Goal: Task Accomplishment & Management: Manage account settings

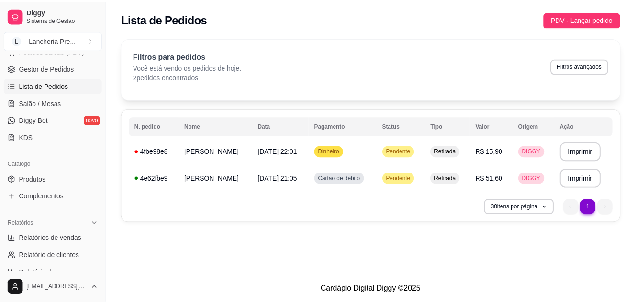
scroll to position [160, 0]
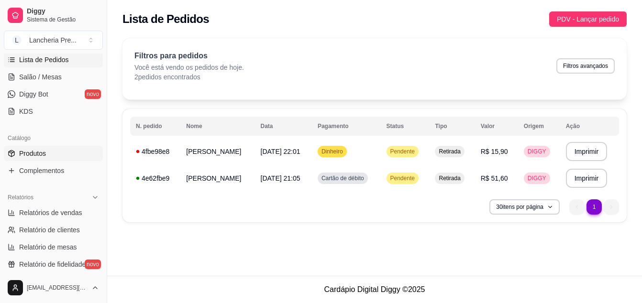
click at [58, 157] on link "Produtos" at bounding box center [53, 153] width 99 height 15
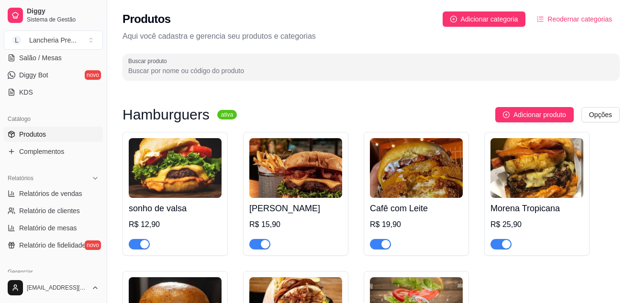
scroll to position [198, 0]
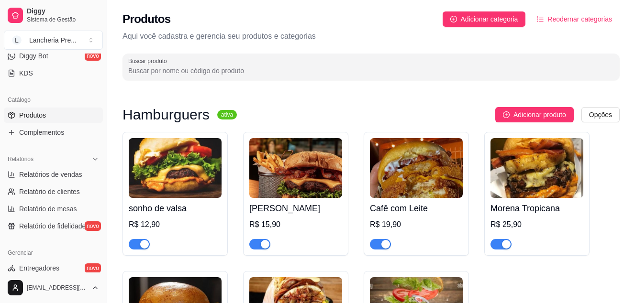
click at [614, 292] on div "sonho de valsa R$ 12,90 Sarará Burguer R$ 15,90 Cafê com Leite R$ 19,90 Morena …" at bounding box center [370, 270] width 497 height 277
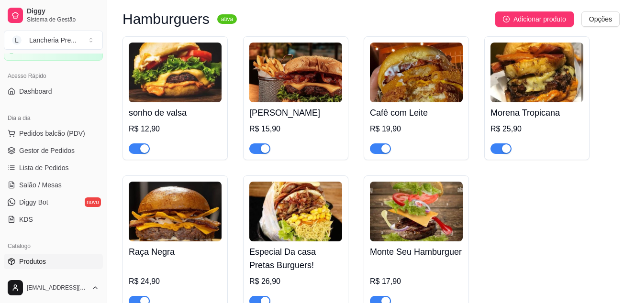
scroll to position [0, 0]
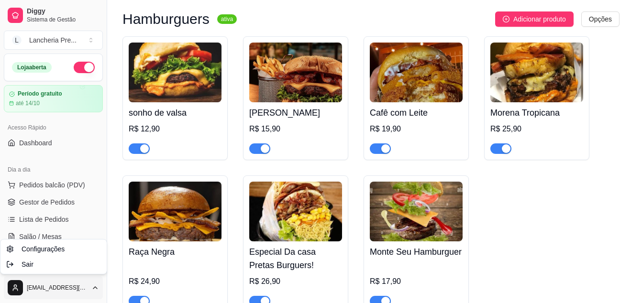
click at [81, 208] on html "Diggy Sistema de Gestão L Lancheria Pre ... Loja aberta Período gratuito até 14…" at bounding box center [321, 55] width 642 height 303
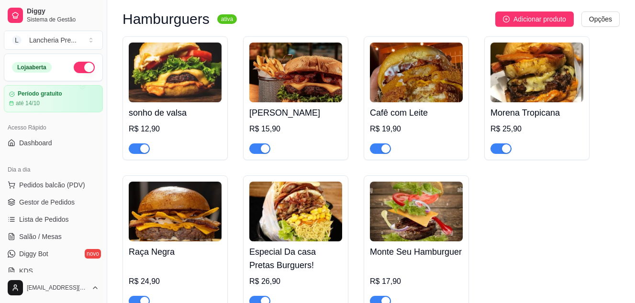
drag, startPoint x: 81, startPoint y: 228, endPoint x: 101, endPoint y: 127, distance: 102.5
click at [101, 127] on html "Diggy Sistema de Gestão L Lancheria Pre ... Loja aberta Período gratuito até 14…" at bounding box center [317, 55] width 635 height 303
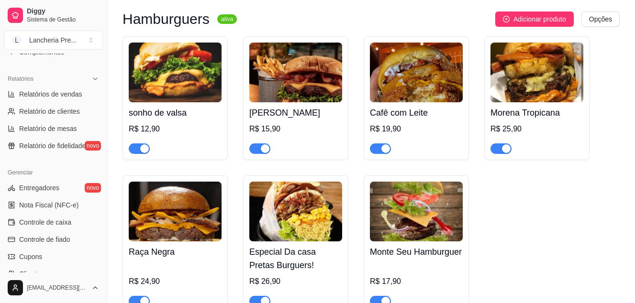
scroll to position [281, 0]
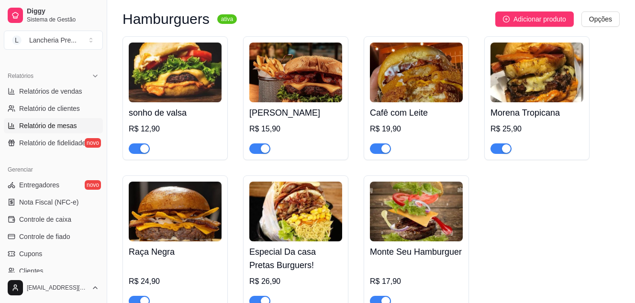
click at [52, 124] on span "Relatório de mesas" at bounding box center [48, 126] width 58 height 10
select select "TOTAL_OF_ORDERS"
select select "7"
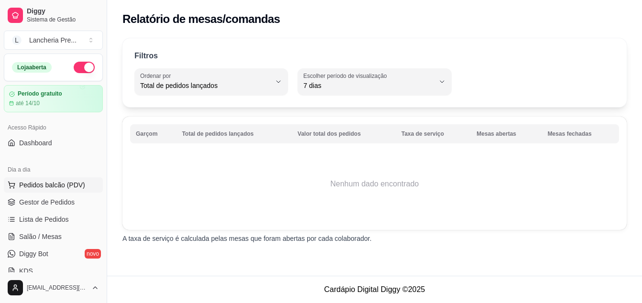
click at [48, 181] on span "Pedidos balcão (PDV)" at bounding box center [52, 185] width 66 height 10
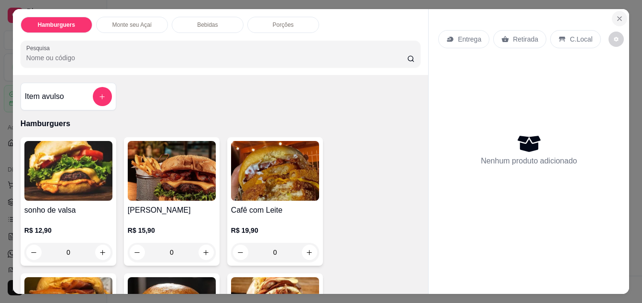
click at [618, 11] on button "Close" at bounding box center [619, 18] width 15 height 15
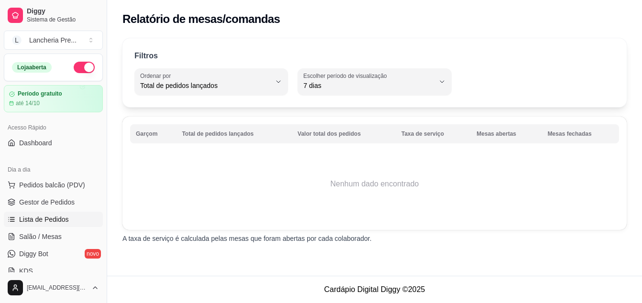
click at [22, 221] on span "Lista de Pedidos" at bounding box center [44, 220] width 50 height 10
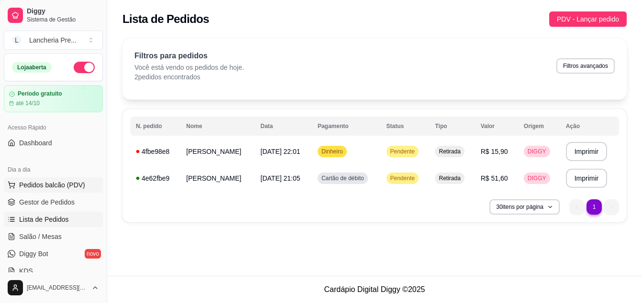
click at [41, 181] on span "Pedidos balcão (PDV)" at bounding box center [52, 185] width 66 height 10
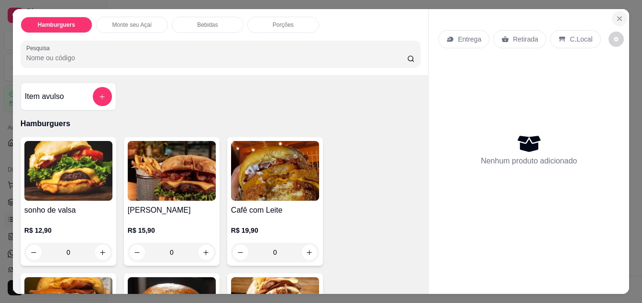
click at [616, 15] on icon "Close" at bounding box center [620, 19] width 8 height 8
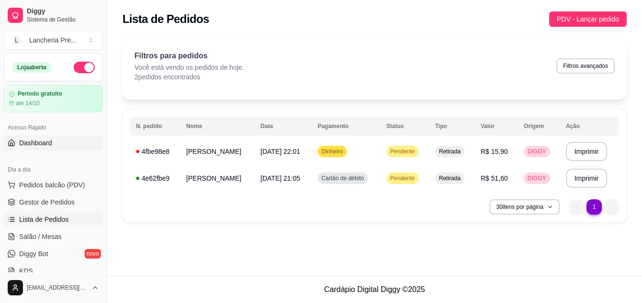
click at [29, 138] on span "Dashboard" at bounding box center [35, 143] width 33 height 10
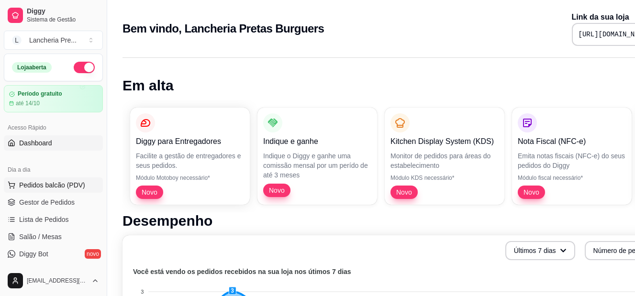
click at [48, 190] on button "Pedidos balcão (PDV)" at bounding box center [53, 184] width 99 height 15
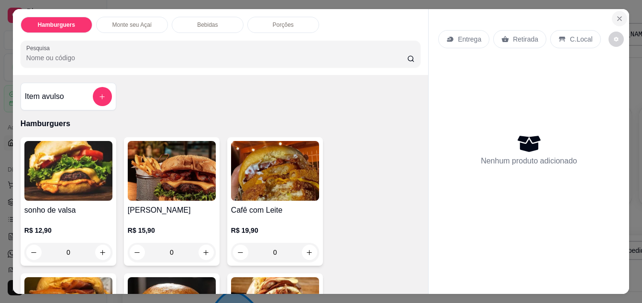
click at [616, 15] on icon "Close" at bounding box center [620, 19] width 8 height 8
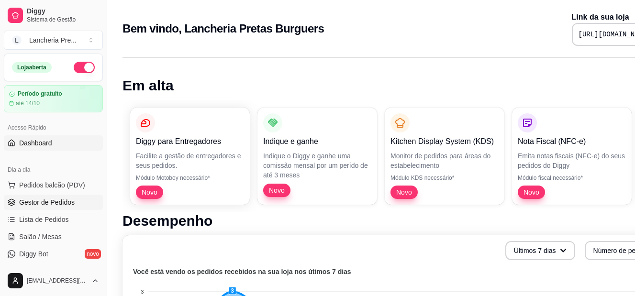
click at [50, 199] on span "Gestor de Pedidos" at bounding box center [46, 203] width 55 height 10
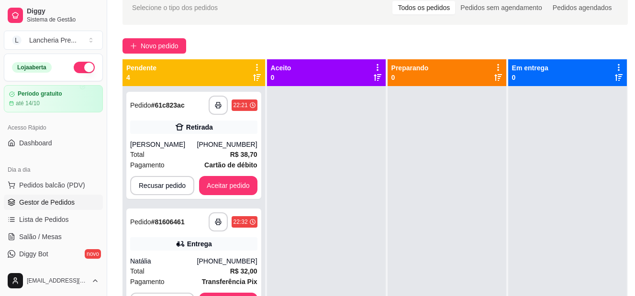
scroll to position [45, 0]
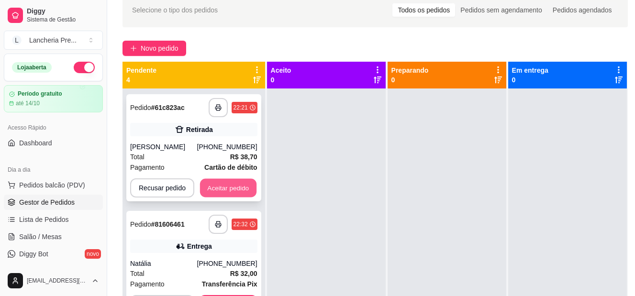
click at [229, 184] on button "Aceitar pedido" at bounding box center [228, 188] width 56 height 19
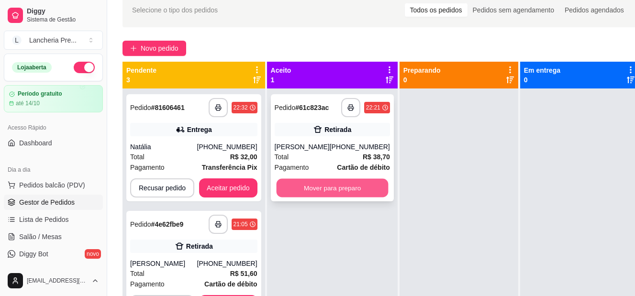
click at [309, 186] on button "Mover para preparo" at bounding box center [332, 188] width 112 height 19
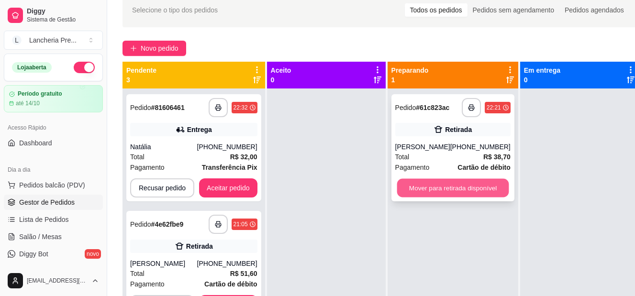
click at [461, 192] on button "Mover para retirada disponível" at bounding box center [453, 188] width 112 height 19
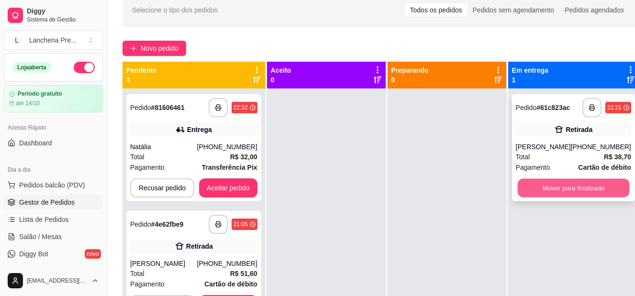
click at [563, 181] on button "Mover para finalizado" at bounding box center [573, 188] width 112 height 19
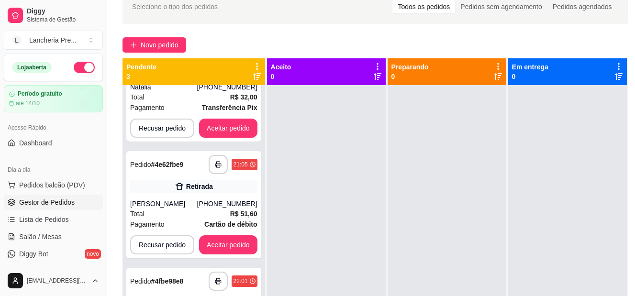
scroll to position [0, 0]
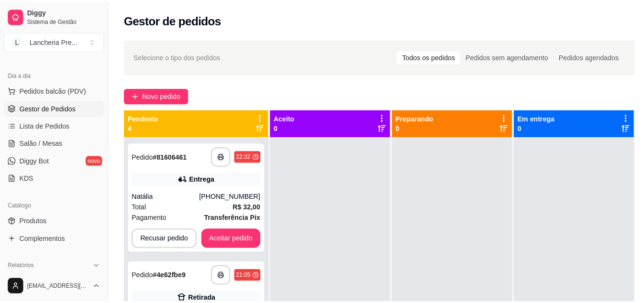
scroll to position [105, 0]
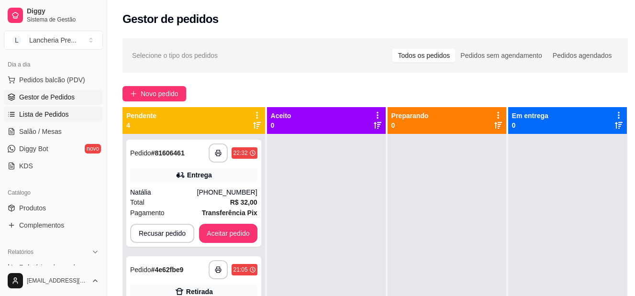
click at [53, 109] on link "Lista de Pedidos" at bounding box center [53, 114] width 99 height 15
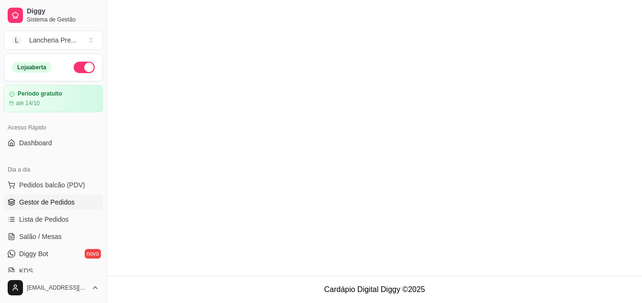
click at [423, 142] on main at bounding box center [374, 138] width 535 height 276
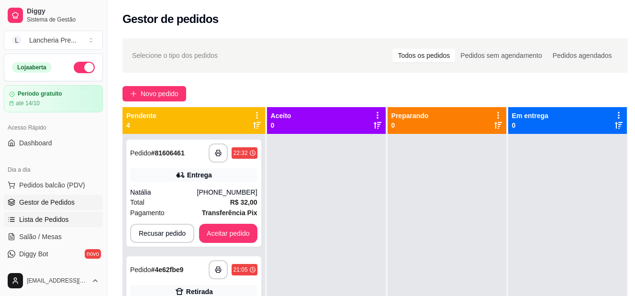
click at [60, 217] on span "Lista de Pedidos" at bounding box center [44, 220] width 50 height 10
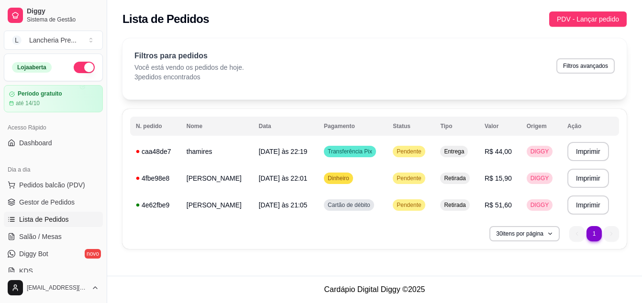
click at [313, 59] on div "Filtros para pedidos Você está vendo os pedidos de hoje. 3 pedidos encontrados …" at bounding box center [374, 66] width 480 height 32
click at [61, 141] on link "Dashboard" at bounding box center [53, 142] width 99 height 15
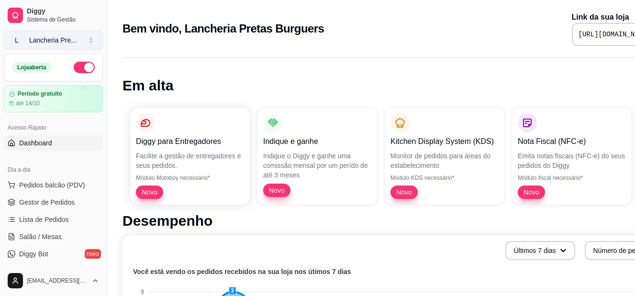
click at [55, 44] on div "Lancheria Pre ..." at bounding box center [52, 40] width 47 height 10
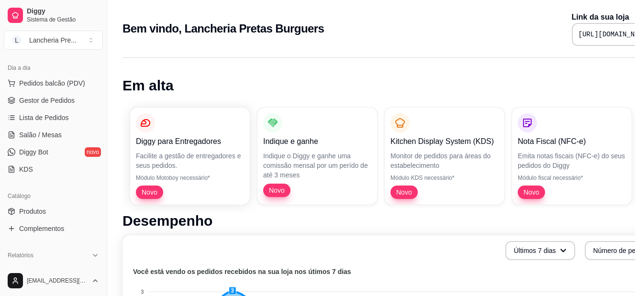
scroll to position [128, 0]
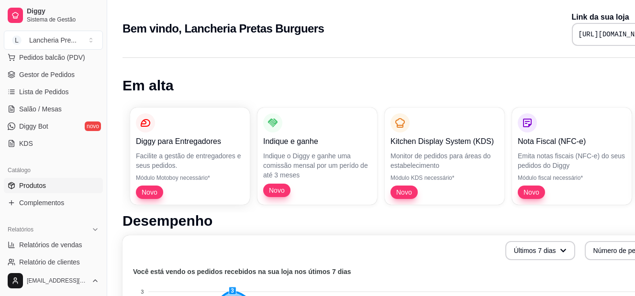
click at [56, 179] on link "Produtos" at bounding box center [53, 185] width 99 height 15
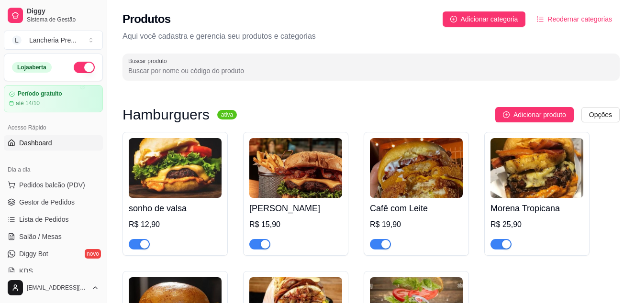
click at [28, 139] on span "Dashboard" at bounding box center [35, 143] width 33 height 10
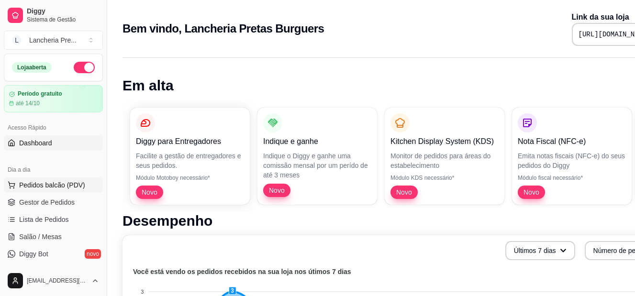
click at [80, 187] on span "Pedidos balcão (PDV)" at bounding box center [52, 185] width 66 height 10
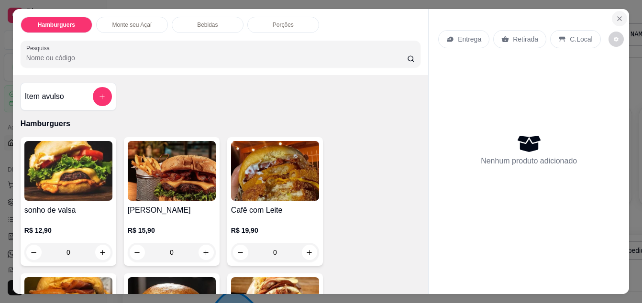
click at [618, 15] on icon "Close" at bounding box center [620, 19] width 8 height 8
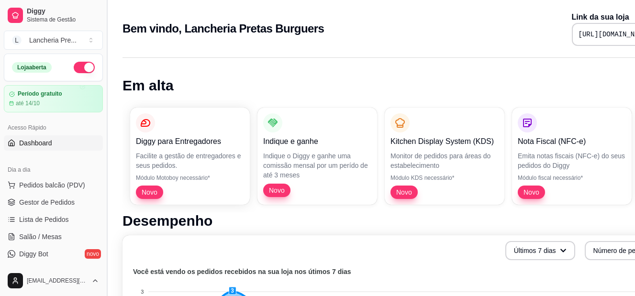
click at [104, 122] on button "Toggle Sidebar" at bounding box center [107, 148] width 8 height 296
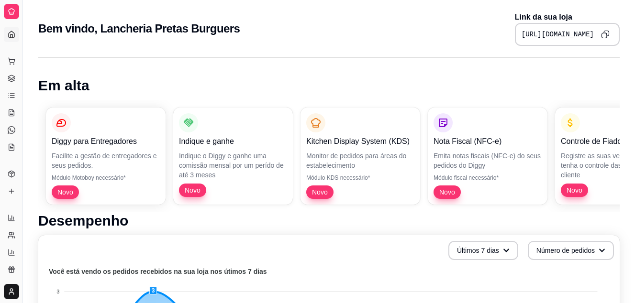
click at [16, 38] on div "Dia a dia" at bounding box center [11, 45] width 15 height 15
click at [11, 38] on div "Dia a dia" at bounding box center [11, 45] width 15 height 15
click at [13, 39] on div "Dia a dia" at bounding box center [11, 45] width 15 height 15
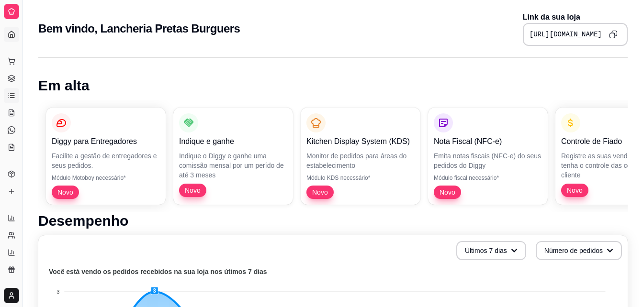
click at [10, 92] on icon at bounding box center [12, 96] width 8 height 8
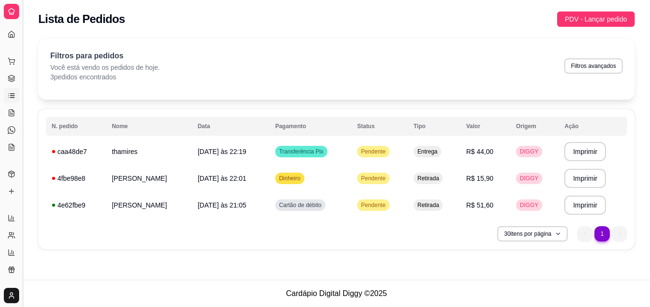
click at [22, 201] on button "Toggle Sidebar" at bounding box center [23, 153] width 8 height 307
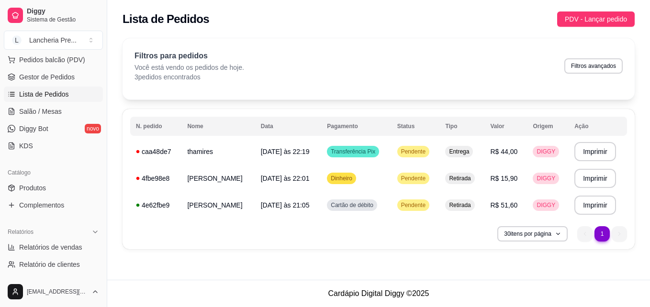
scroll to position [134, 0]
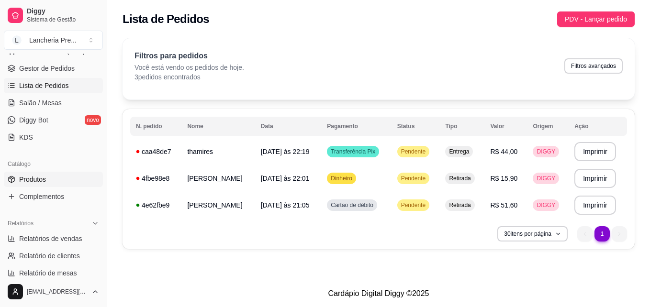
click at [64, 178] on link "Produtos" at bounding box center [53, 179] width 99 height 15
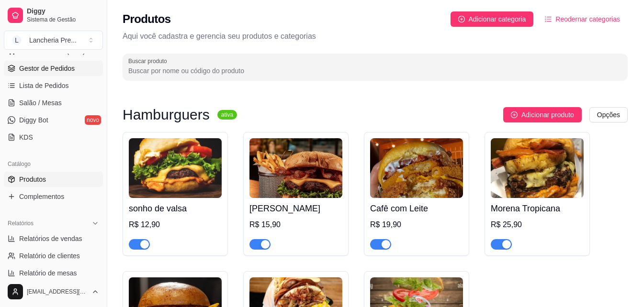
click at [51, 66] on span "Gestor de Pedidos" at bounding box center [46, 69] width 55 height 10
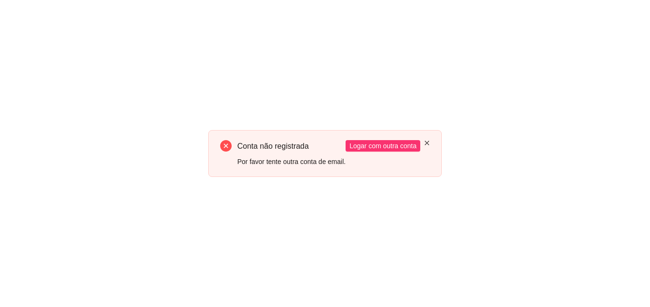
click at [426, 143] on icon "close" at bounding box center [427, 143] width 6 height 6
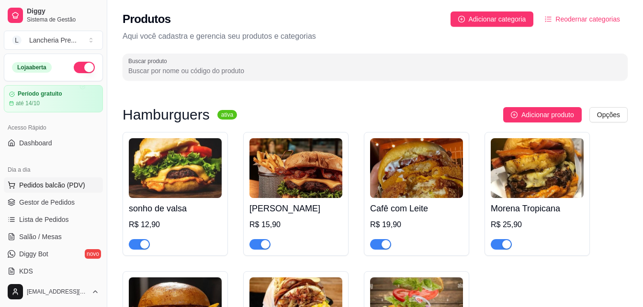
click at [50, 179] on button "Pedidos balcão (PDV)" at bounding box center [53, 184] width 99 height 15
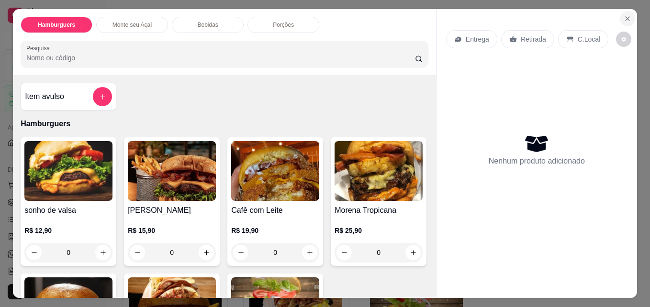
click at [626, 15] on icon "Close" at bounding box center [627, 19] width 8 height 8
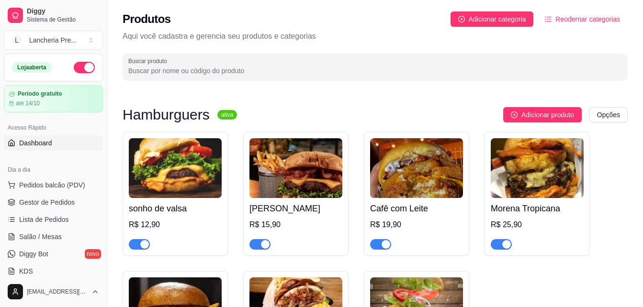
click at [74, 140] on link "Dashboard" at bounding box center [53, 142] width 99 height 15
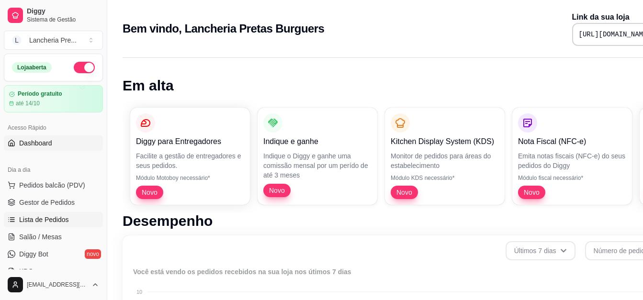
click at [44, 217] on span "Lista de Pedidos" at bounding box center [44, 220] width 50 height 10
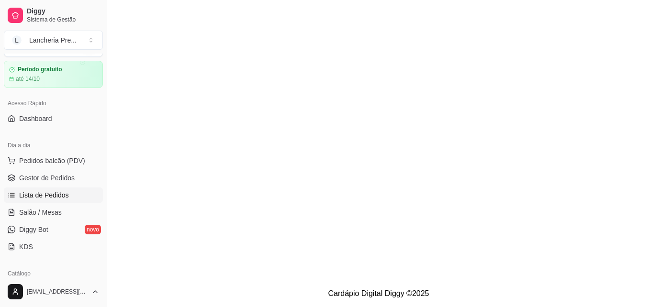
scroll to position [26, 0]
click at [35, 207] on span "Salão / Mesas" at bounding box center [40, 211] width 43 height 10
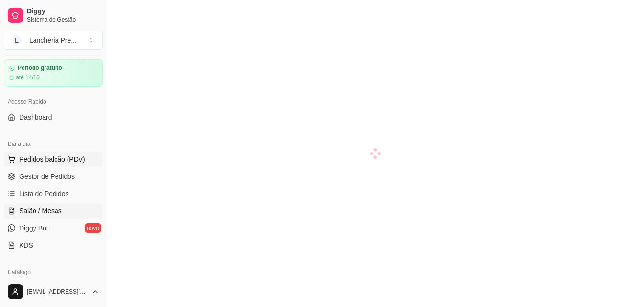
click at [64, 162] on span "Pedidos balcão (PDV)" at bounding box center [52, 160] width 66 height 10
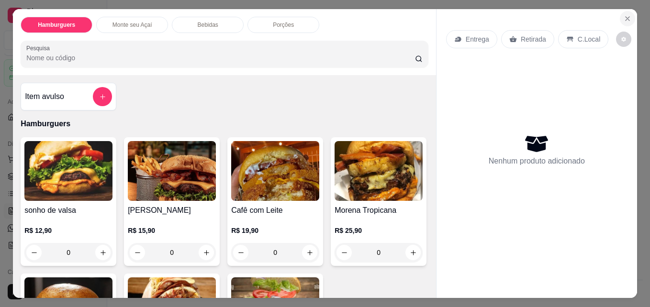
click at [621, 15] on button "Close" at bounding box center [627, 18] width 15 height 15
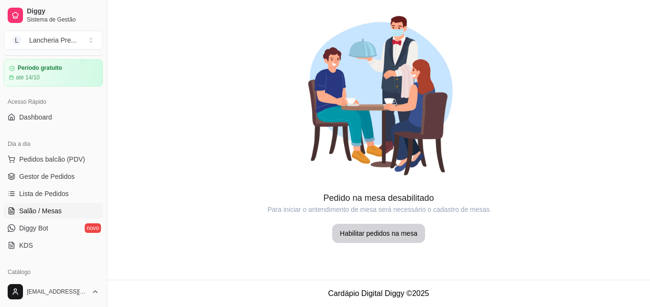
click at [621, 15] on div at bounding box center [378, 95] width 543 height 191
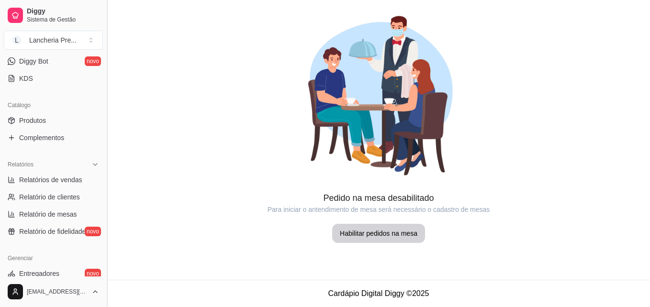
scroll to position [191, 0]
click at [71, 182] on span "Relatórios de vendas" at bounding box center [50, 182] width 63 height 10
select select "ALL"
select select "0"
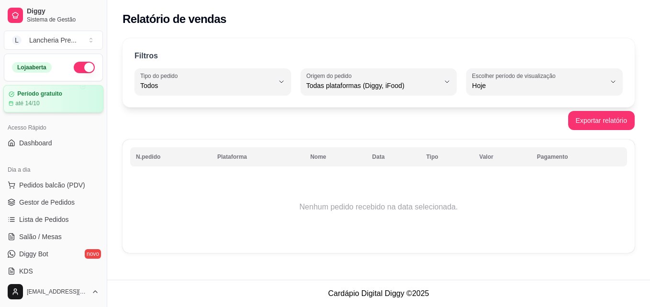
click at [53, 108] on div "Período gratuito até 14/10" at bounding box center [53, 99] width 100 height 28
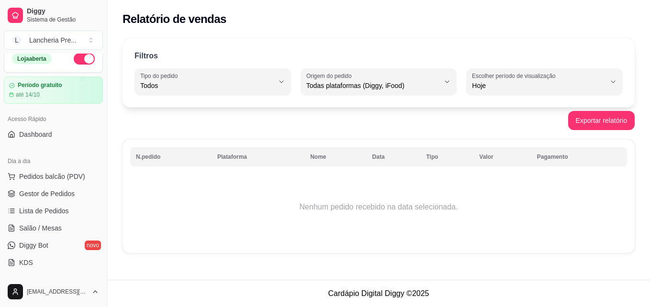
scroll to position [16, 0]
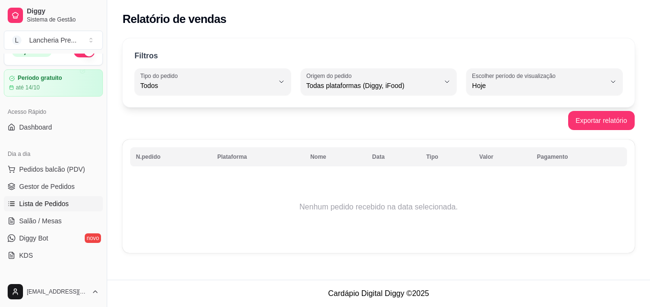
click at [52, 202] on span "Lista de Pedidos" at bounding box center [44, 204] width 50 height 10
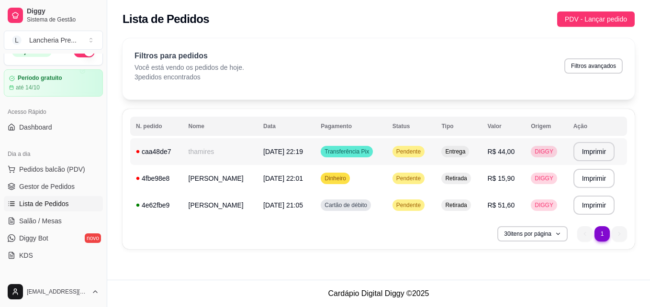
click at [177, 156] on td "caa48de7" at bounding box center [156, 151] width 53 height 27
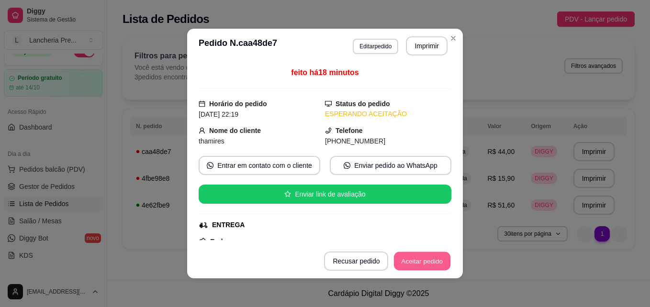
click at [407, 265] on button "Aceitar pedido" at bounding box center [422, 261] width 56 height 19
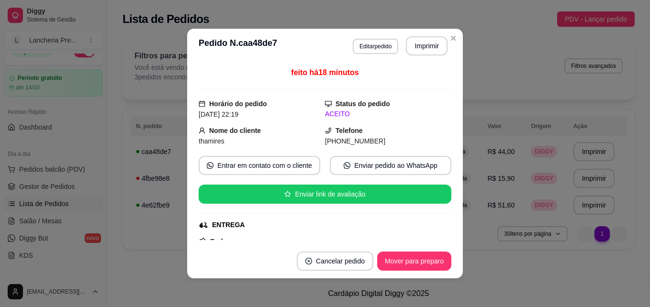
click at [451, 39] on div "**********" at bounding box center [325, 153] width 650 height 307
click at [216, 0] on html "Diggy Sistema de Gestão L Lancheria Pre ... Loja aberta Período gratuito até 14…" at bounding box center [325, 153] width 650 height 307
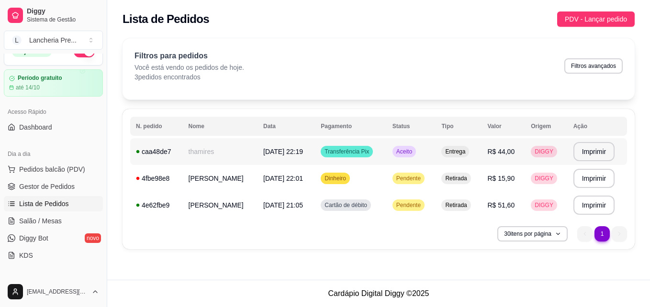
click at [436, 145] on td "Aceito" at bounding box center [411, 151] width 49 height 27
click at [44, 170] on span "Pedidos balcão (PDV)" at bounding box center [52, 170] width 66 height 10
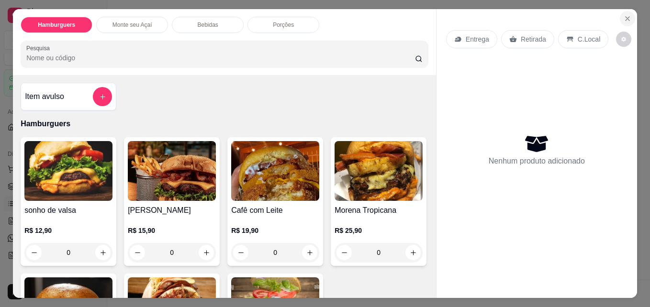
click at [625, 17] on icon "Close" at bounding box center [627, 19] width 8 height 8
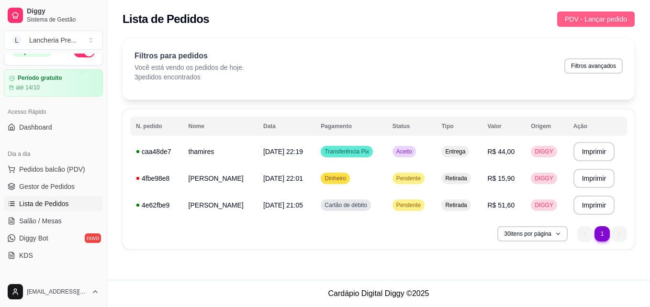
click at [625, 17] on span "PDV - Lançar pedido" at bounding box center [596, 19] width 62 height 11
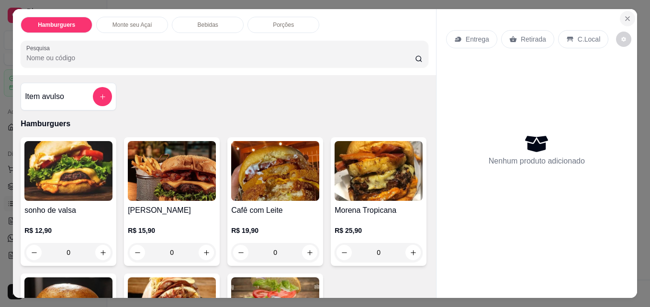
click at [623, 15] on icon "Close" at bounding box center [627, 19] width 8 height 8
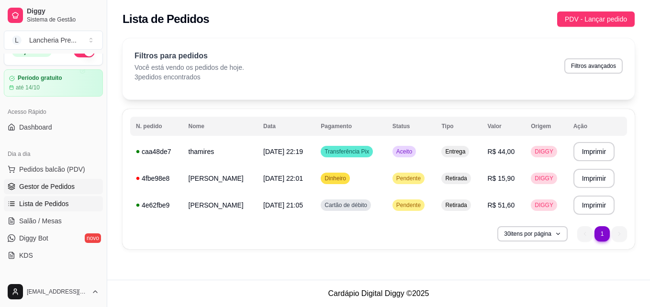
click at [22, 183] on span "Gestor de Pedidos" at bounding box center [46, 187] width 55 height 10
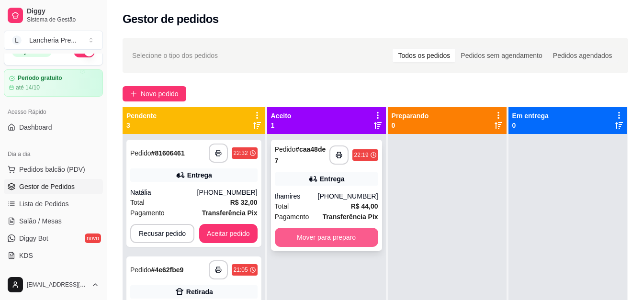
click at [321, 237] on button "Mover para preparo" at bounding box center [326, 237] width 103 height 19
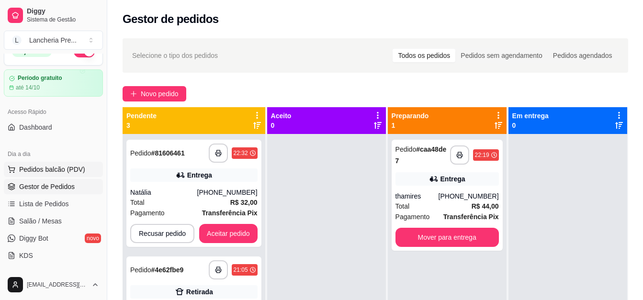
click at [45, 167] on span "Pedidos balcão (PDV)" at bounding box center [52, 170] width 66 height 10
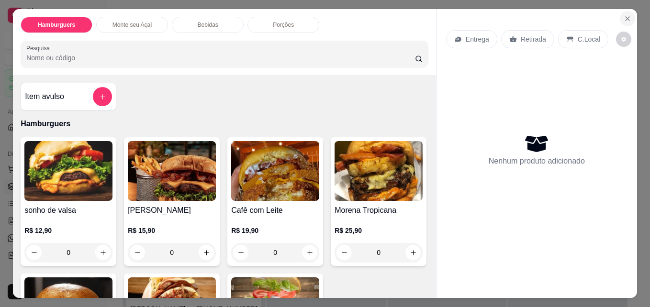
click at [629, 15] on button "Close" at bounding box center [627, 18] width 15 height 15
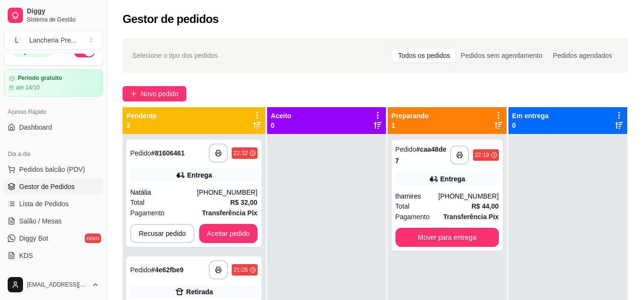
click at [628, 15] on div "Gestor de pedidos" at bounding box center [374, 18] width 505 height 15
click at [43, 199] on span "Lista de Pedidos" at bounding box center [44, 204] width 50 height 10
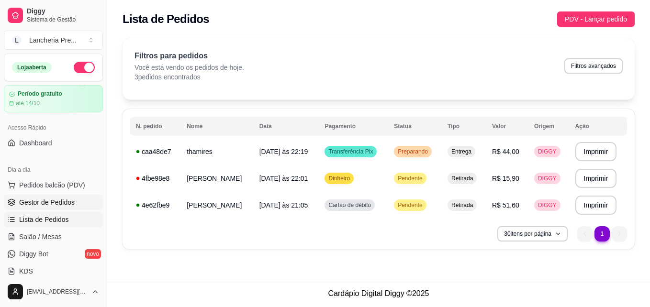
click at [34, 203] on span "Gestor de Pedidos" at bounding box center [46, 203] width 55 height 10
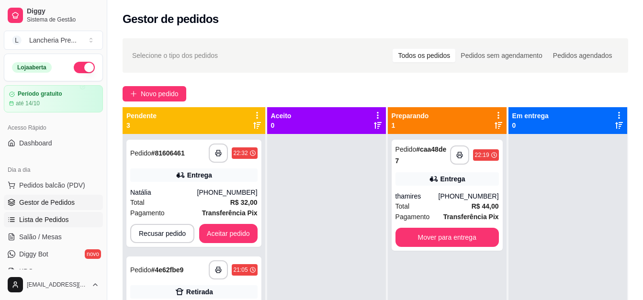
click at [46, 216] on span "Lista de Pedidos" at bounding box center [44, 220] width 50 height 10
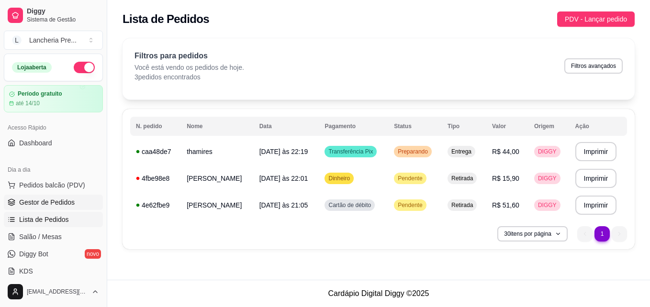
click at [36, 198] on span "Gestor de Pedidos" at bounding box center [46, 203] width 55 height 10
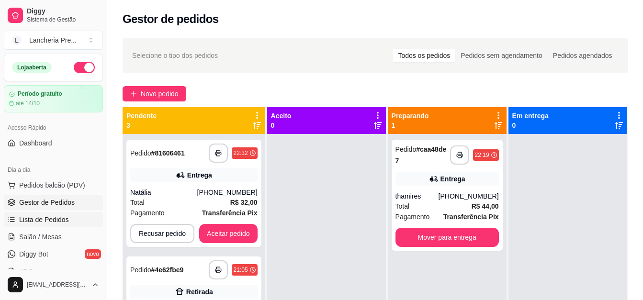
click at [46, 222] on span "Lista de Pedidos" at bounding box center [44, 220] width 50 height 10
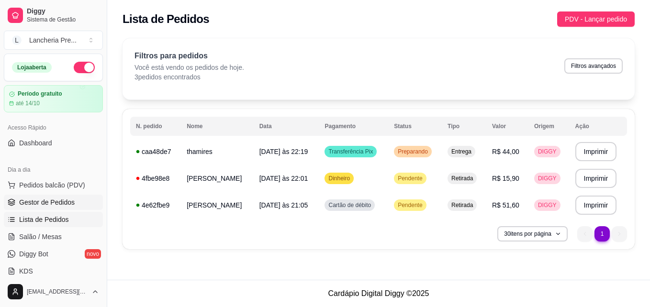
click at [45, 200] on span "Gestor de Pedidos" at bounding box center [46, 203] width 55 height 10
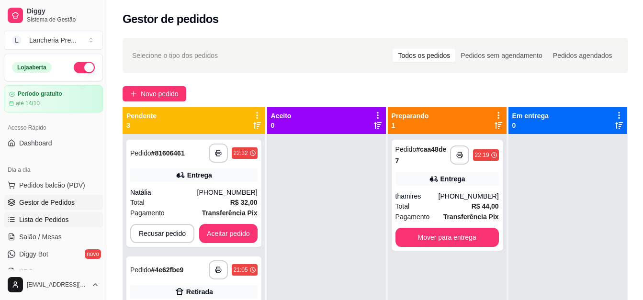
click at [38, 221] on span "Lista de Pedidos" at bounding box center [44, 220] width 50 height 10
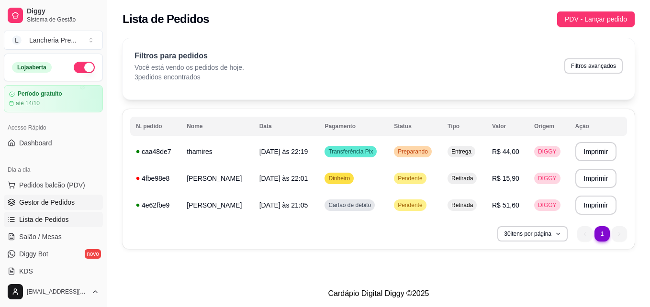
click at [67, 201] on span "Gestor de Pedidos" at bounding box center [46, 203] width 55 height 10
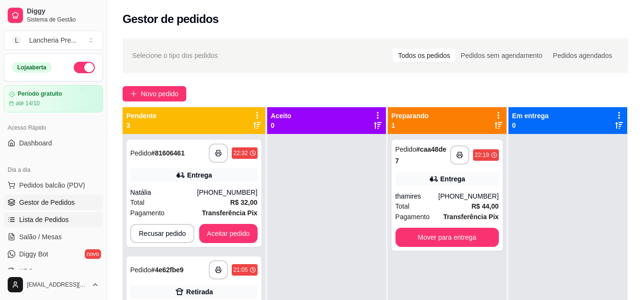
click at [49, 215] on span "Lista de Pedidos" at bounding box center [44, 220] width 50 height 10
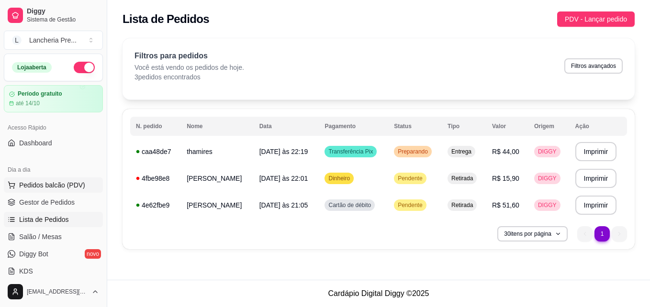
click at [57, 187] on span "Pedidos balcão (PDV)" at bounding box center [52, 185] width 66 height 10
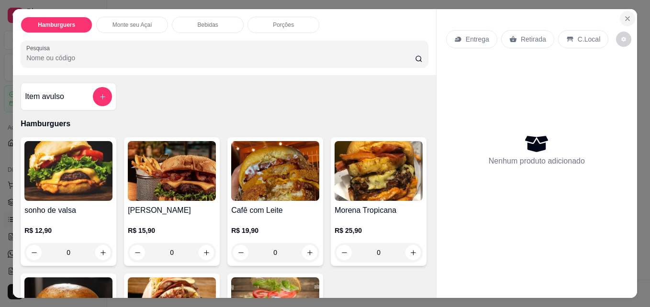
click at [623, 15] on icon "Close" at bounding box center [627, 19] width 8 height 8
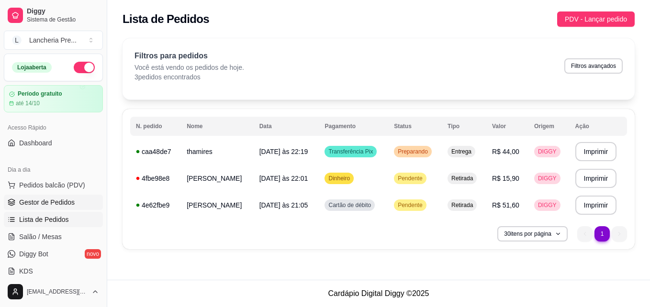
click at [65, 200] on span "Gestor de Pedidos" at bounding box center [46, 203] width 55 height 10
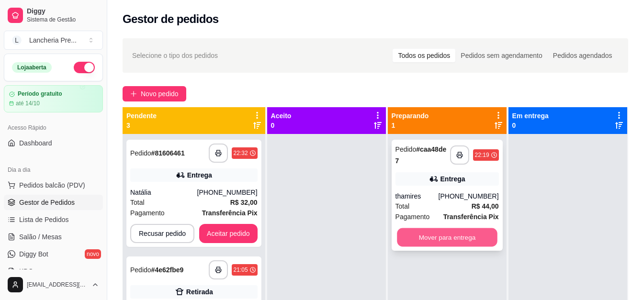
click at [424, 233] on button "Mover para entrega" at bounding box center [447, 237] width 100 height 19
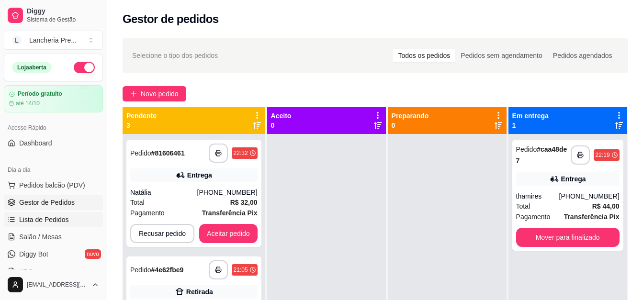
click at [31, 215] on span "Lista de Pedidos" at bounding box center [44, 220] width 50 height 10
click at [552, 231] on button "Mover para finalizado" at bounding box center [567, 237] width 100 height 19
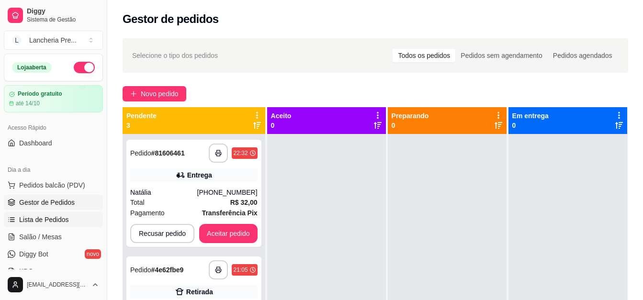
click at [59, 222] on span "Lista de Pedidos" at bounding box center [44, 220] width 50 height 10
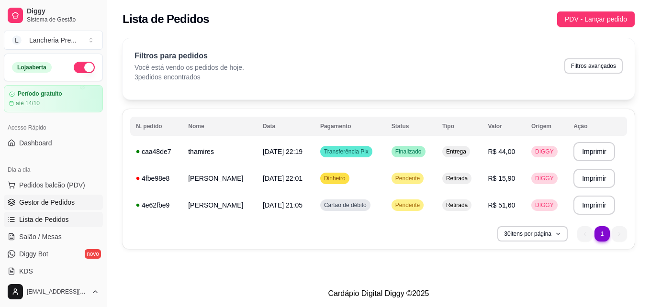
click at [61, 197] on link "Gestor de Pedidos" at bounding box center [53, 202] width 99 height 15
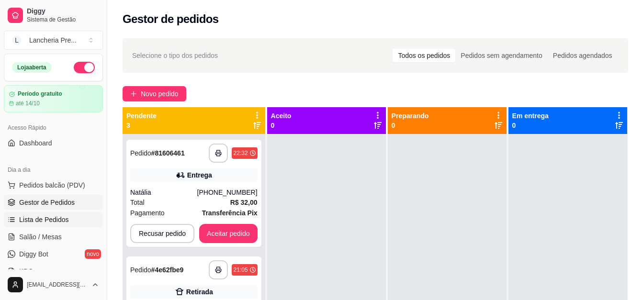
click at [22, 217] on span "Lista de Pedidos" at bounding box center [44, 220] width 50 height 10
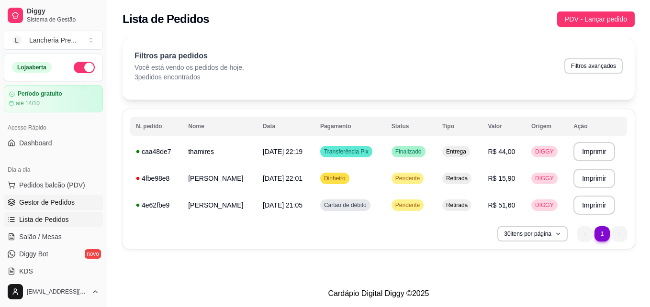
click at [39, 204] on span "Gestor de Pedidos" at bounding box center [46, 203] width 55 height 10
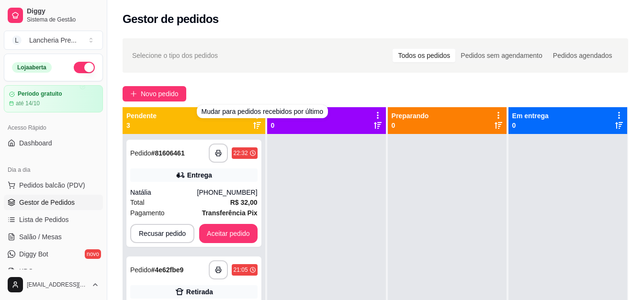
click at [264, 115] on div "Mudar para pedidos recebidos por último" at bounding box center [262, 111] width 131 height 13
click at [296, 62] on div "Selecione o tipo dos pedidos Todos os pedidos Pedidos sem agendamento Pedidos a…" at bounding box center [375, 55] width 486 height 15
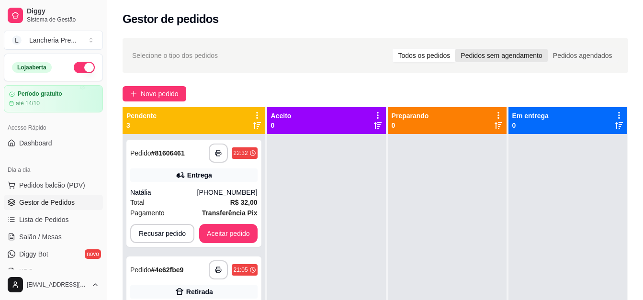
click at [513, 55] on div "Pedidos sem agendamento" at bounding box center [501, 55] width 92 height 13
click at [455, 49] on input "Pedidos sem agendamento" at bounding box center [455, 49] width 0 height 0
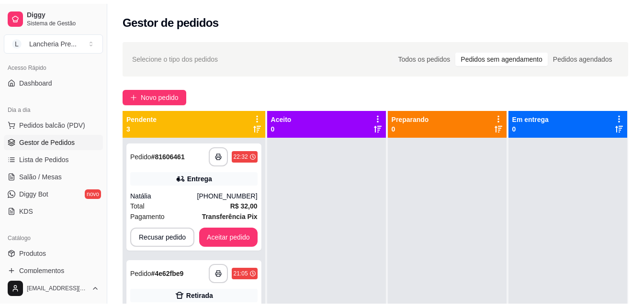
scroll to position [121, 0]
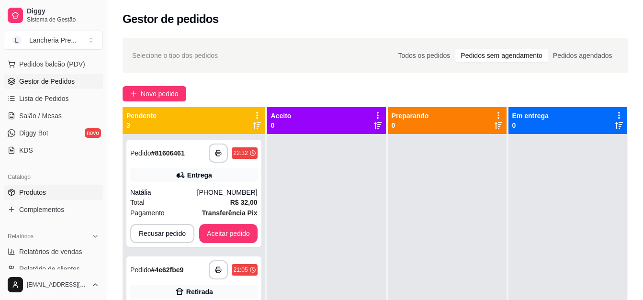
click at [70, 191] on link "Produtos" at bounding box center [53, 192] width 99 height 15
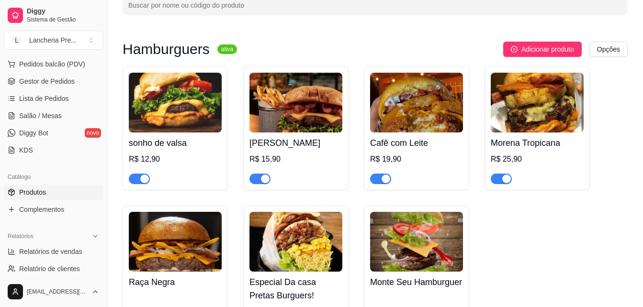
scroll to position [70, 0]
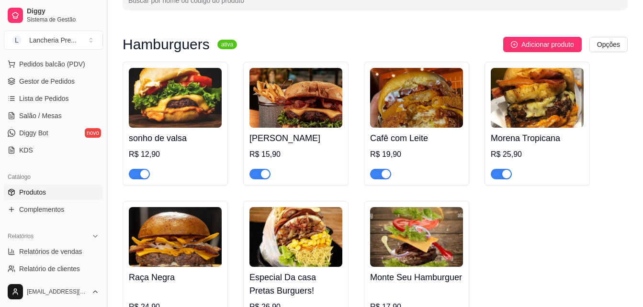
click at [103, 270] on button "Toggle Sidebar" at bounding box center [107, 153] width 8 height 307
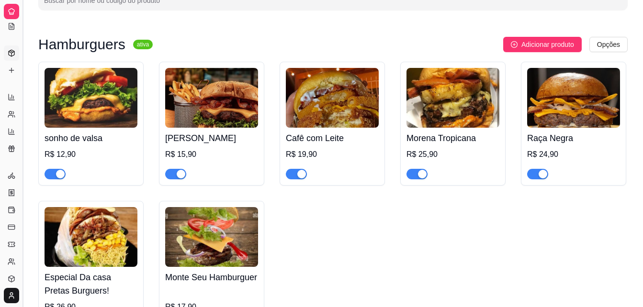
scroll to position [58, 0]
click at [20, 224] on button "Toggle Sidebar" at bounding box center [23, 153] width 8 height 307
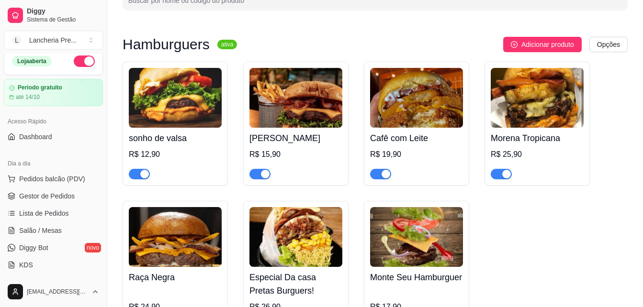
scroll to position [0, 0]
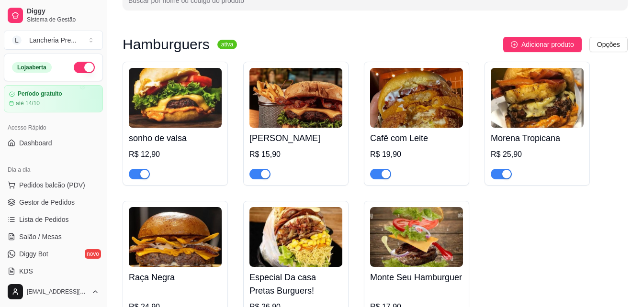
click at [77, 67] on button "button" at bounding box center [84, 67] width 21 height 11
